Goal: Task Accomplishment & Management: Use online tool/utility

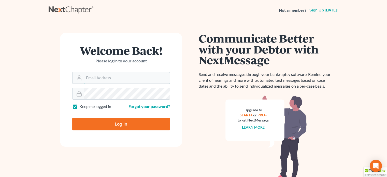
type input "[EMAIL_ADDRESS][DOMAIN_NAME]"
click at [114, 128] on input "Log In" at bounding box center [121, 124] width 98 height 13
type input "Thinking..."
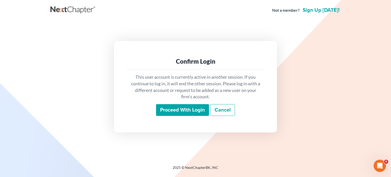
click at [180, 107] on input "Proceed with login" at bounding box center [182, 110] width 53 height 12
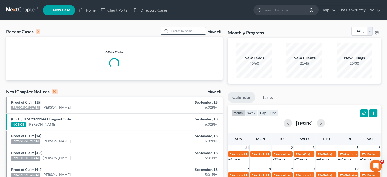
click at [187, 30] on input "search" at bounding box center [188, 30] width 36 height 7
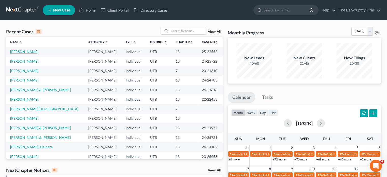
click at [25, 49] on td "Eriksen, Brent" at bounding box center [45, 51] width 78 height 9
click at [24, 52] on link "Eriksen, Brent" at bounding box center [24, 51] width 28 height 4
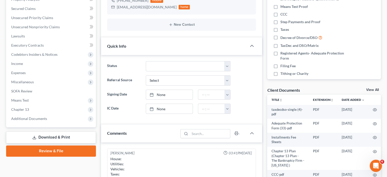
scroll to position [105, 0]
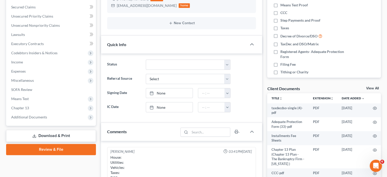
click at [376, 87] on link "View All" at bounding box center [372, 89] width 13 height 4
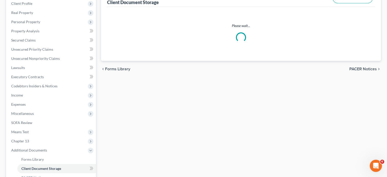
scroll to position [11, 0]
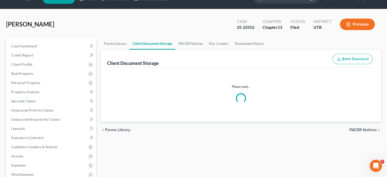
select select "30"
select select "26"
select select "53"
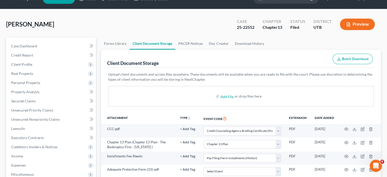
scroll to position [0, 0]
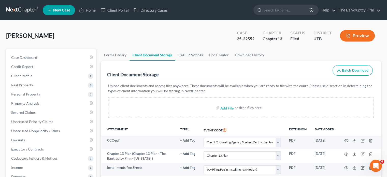
click at [188, 56] on link "PACER Notices" at bounding box center [190, 55] width 31 height 12
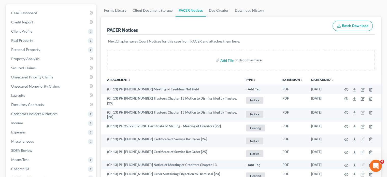
scroll to position [45, 0]
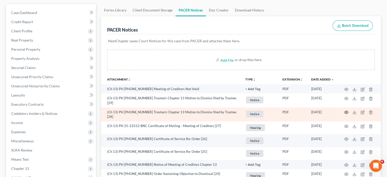
click at [345, 113] on icon "button" at bounding box center [346, 112] width 4 height 4
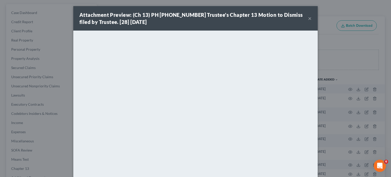
click at [308, 20] on button "×" at bounding box center [310, 18] width 4 height 6
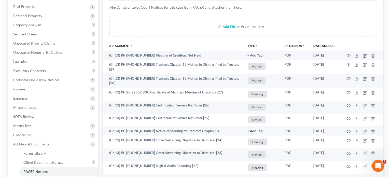
scroll to position [79, 0]
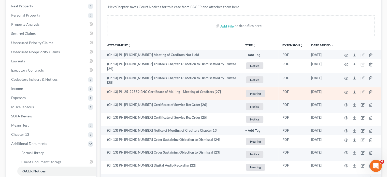
click at [344, 91] on td at bounding box center [359, 93] width 43 height 13
click at [347, 92] on circle "button" at bounding box center [346, 92] width 1 height 1
